Goal: Find specific page/section: Find specific page/section

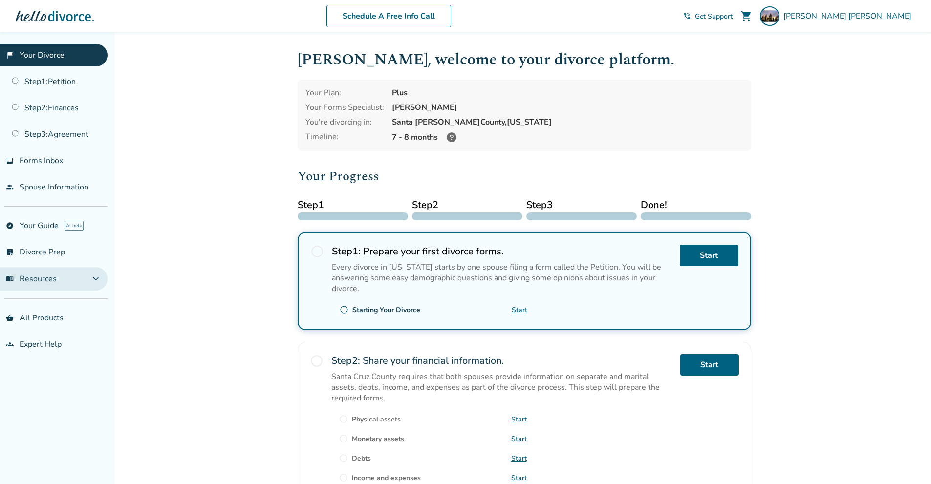
click at [94, 279] on span "expand_more" at bounding box center [96, 279] width 12 height 12
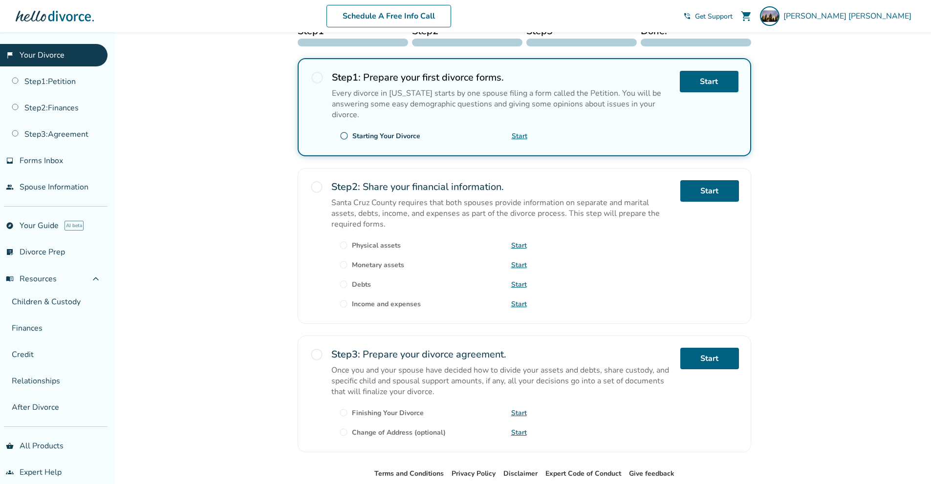
scroll to position [129, 0]
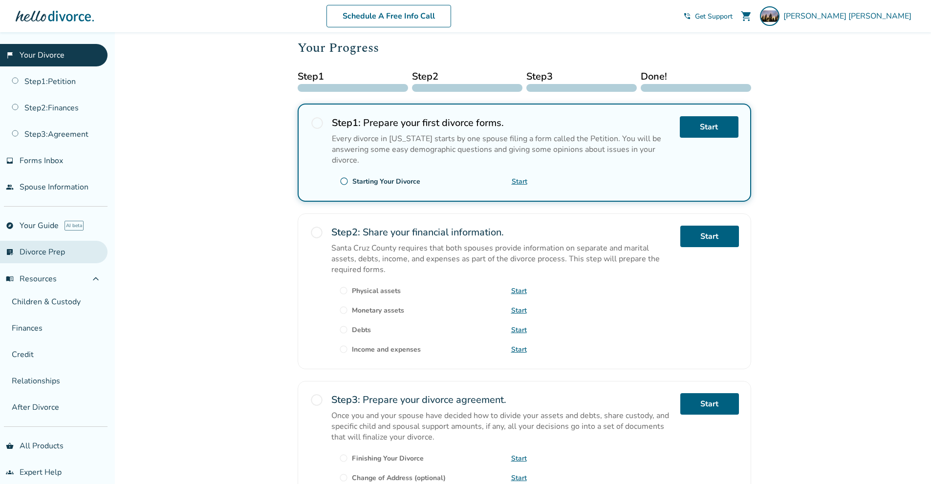
click at [63, 251] on link "list_alt_check Divorce Prep" at bounding box center [54, 252] width 108 height 22
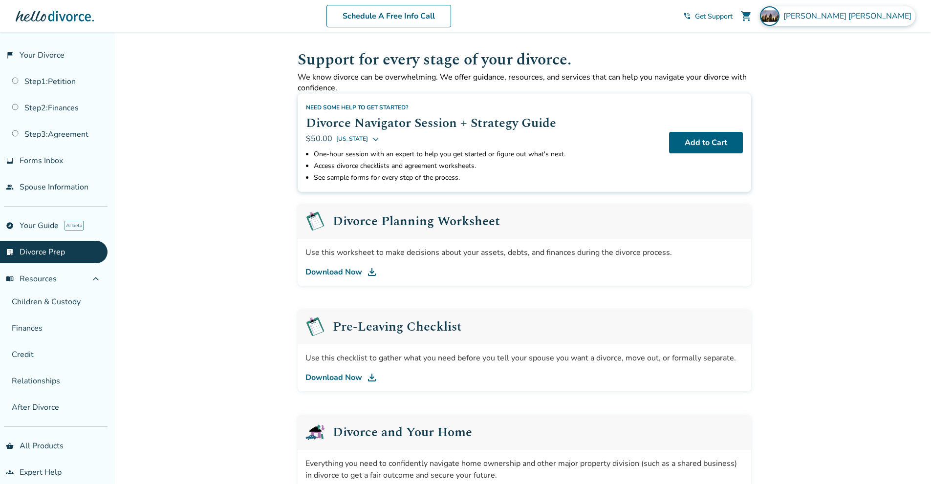
click at [858, 15] on span "Mariela Lopez-Garcia" at bounding box center [849, 16] width 132 height 11
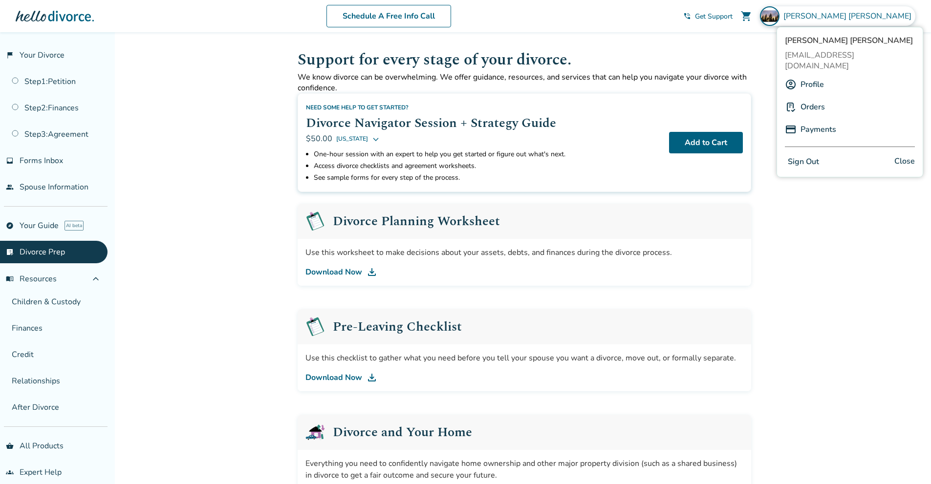
click at [811, 77] on link "Profile" at bounding box center [811, 84] width 23 height 19
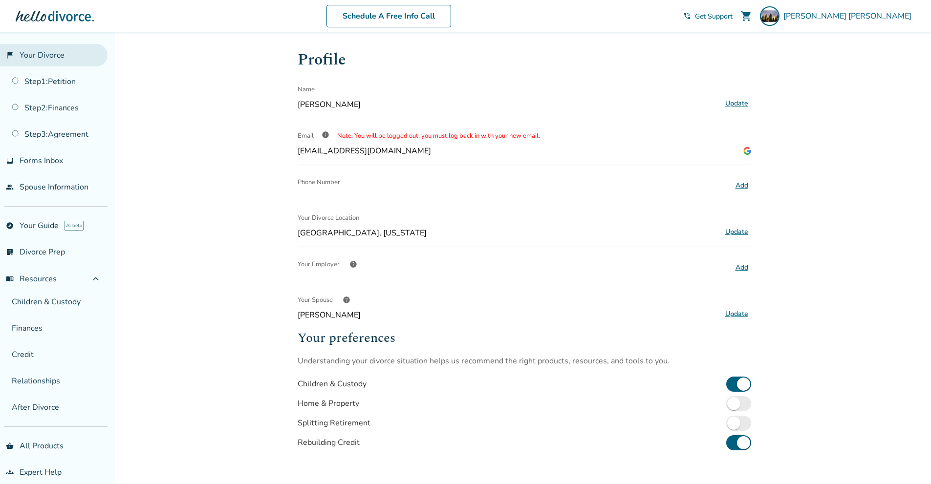
click at [32, 60] on link "flag_2 Your Divorce" at bounding box center [54, 55] width 108 height 22
